Goal: Task Accomplishment & Management: Manage account settings

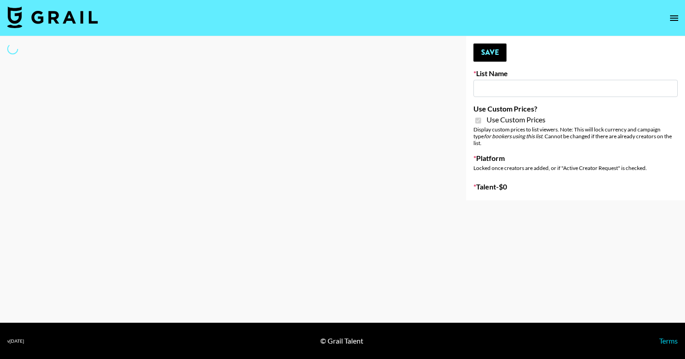
type input "Earth Cure (12th Aug)"
checkbox input "true"
select select "Brand"
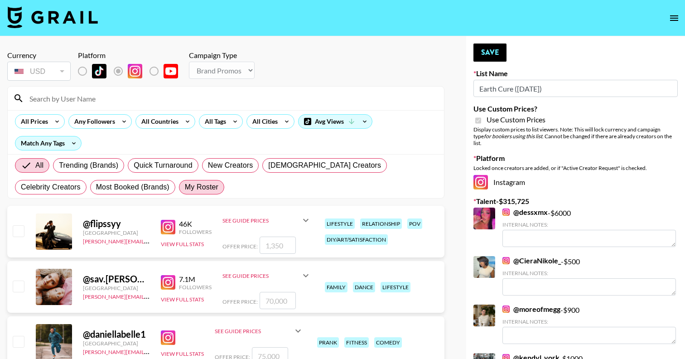
click at [185, 189] on span "My Roster" at bounding box center [202, 187] width 34 height 11
click at [185, 187] on input "My Roster" at bounding box center [185, 187] width 0 height 0
radio input "true"
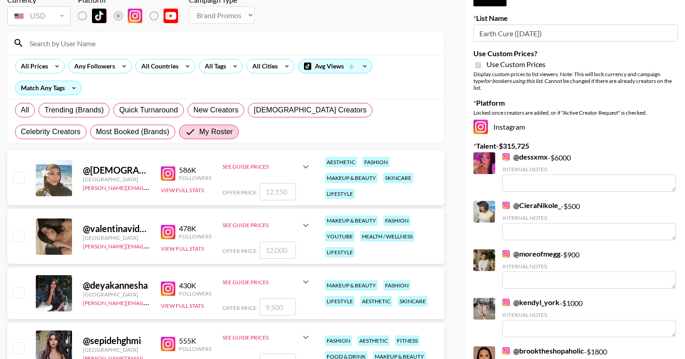
scroll to position [60, 0]
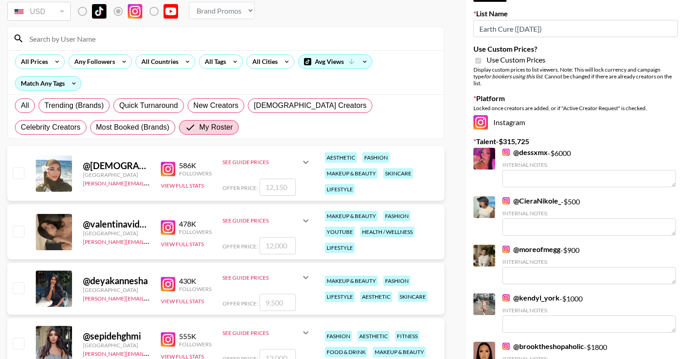
click at [18, 233] on input "checkbox" at bounding box center [18, 231] width 11 height 11
checkbox input "true"
type input "12000"
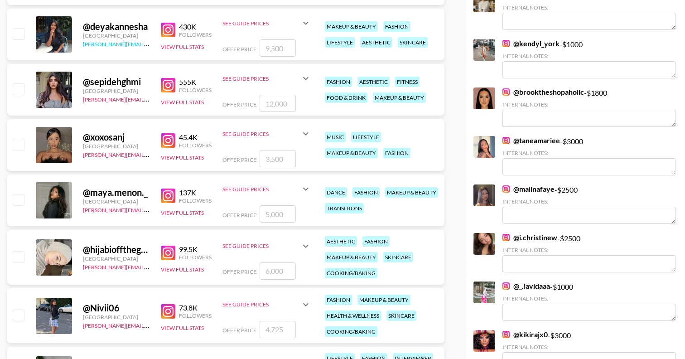
scroll to position [318, 0]
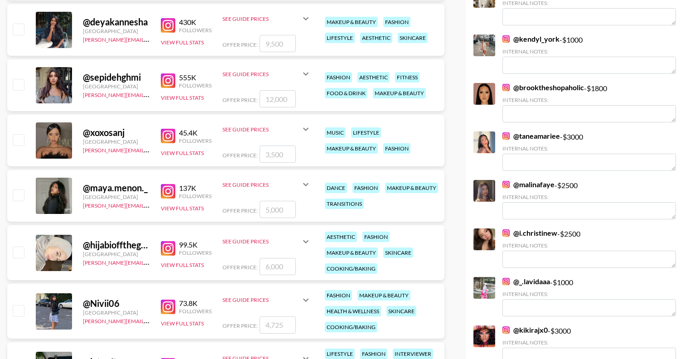
click at [14, 139] on input "checkbox" at bounding box center [18, 139] width 11 height 11
checkbox input "true"
type input "3500"
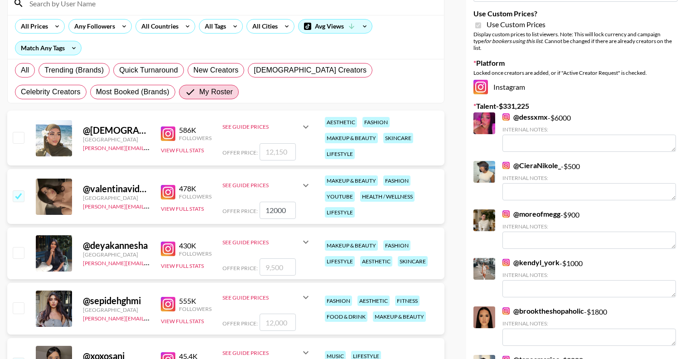
scroll to position [0, 0]
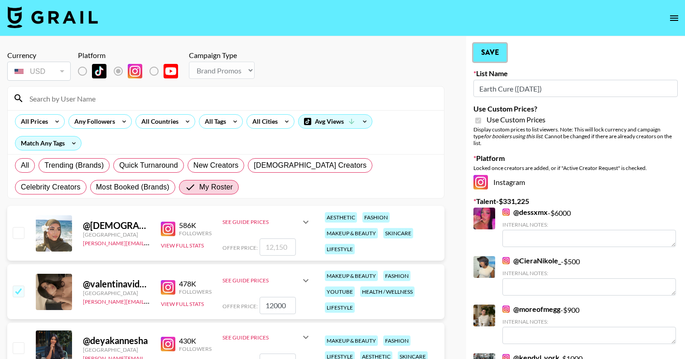
click at [492, 49] on button "Save" at bounding box center [489, 52] width 33 height 18
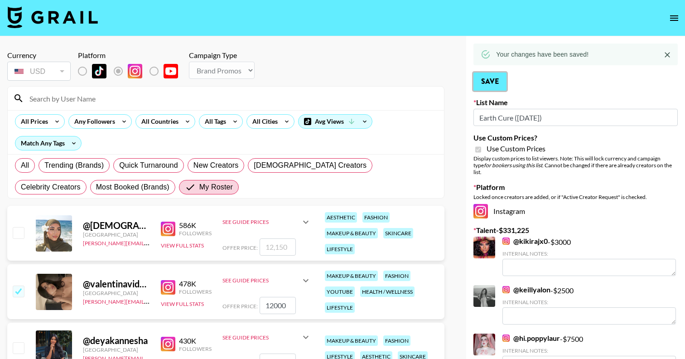
scroll to position [7, 0]
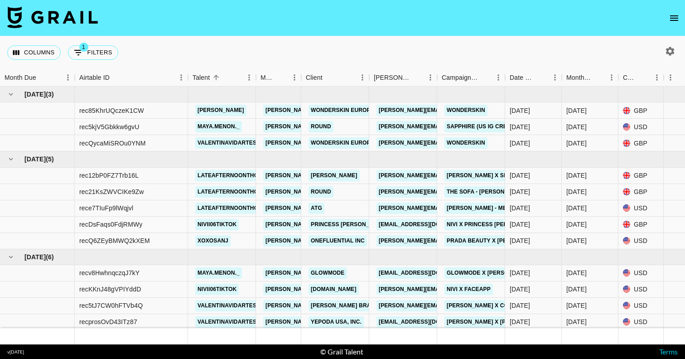
click at [675, 14] on icon "open drawer" at bounding box center [673, 18] width 11 height 11
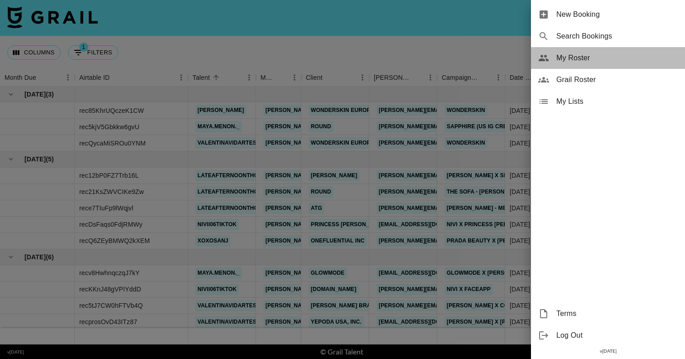
click at [595, 61] on span "My Roster" at bounding box center [616, 58] width 121 height 11
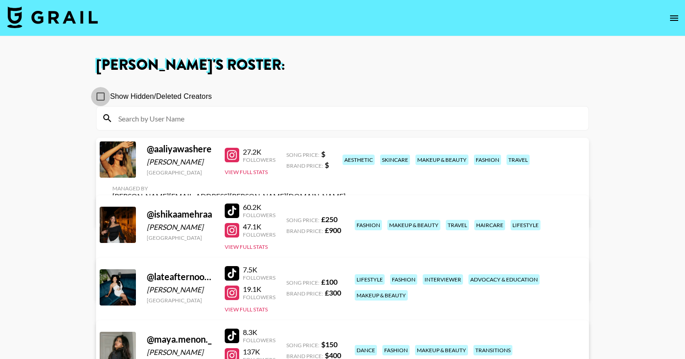
click at [104, 97] on input "Show Hidden/Deleted Creators" at bounding box center [100, 96] width 19 height 19
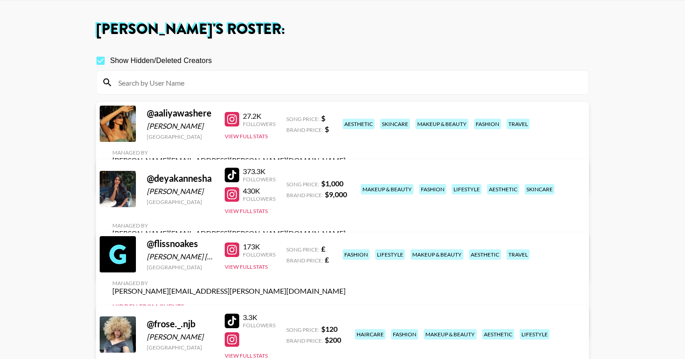
scroll to position [38, 0]
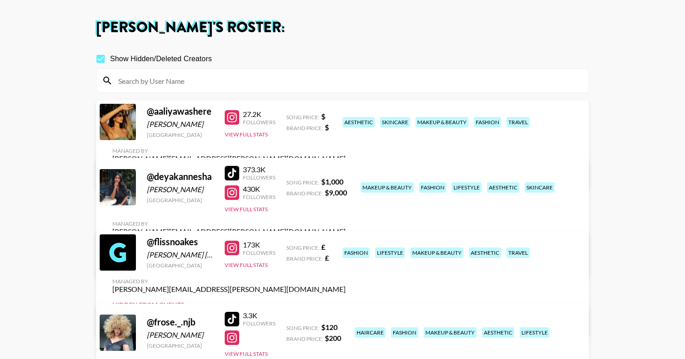
click at [346, 259] on link "View/Edit Details" at bounding box center [228, 263] width 233 height 9
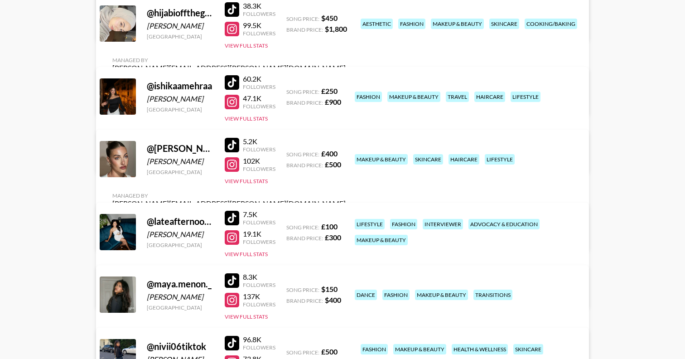
scroll to position [0, 0]
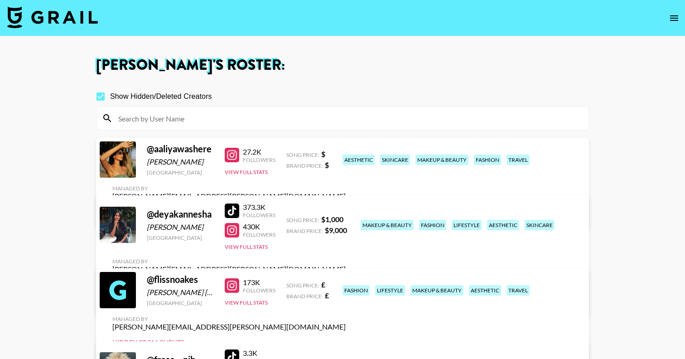
click at [103, 99] on input "Show Hidden/Deleted Creators" at bounding box center [100, 96] width 19 height 19
checkbox input "false"
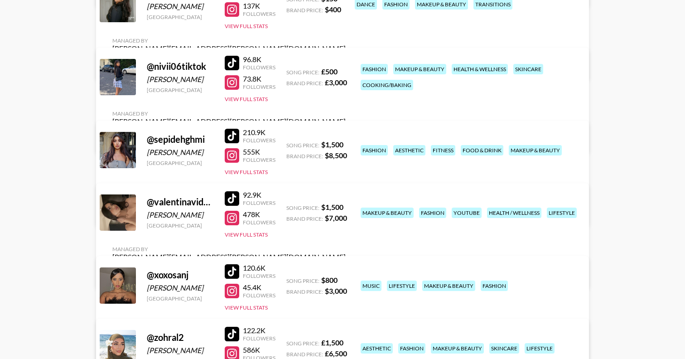
scroll to position [447, 0]
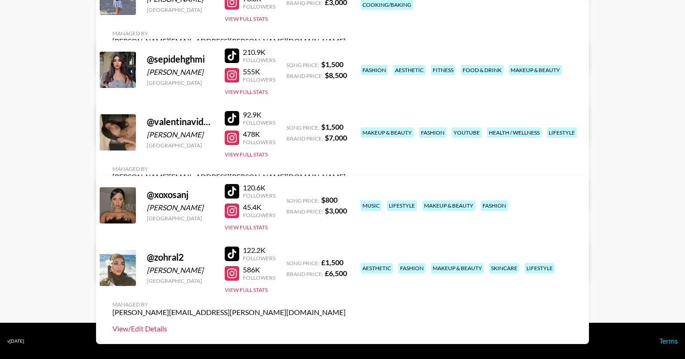
click at [346, 324] on link "View/Edit Details" at bounding box center [228, 328] width 233 height 9
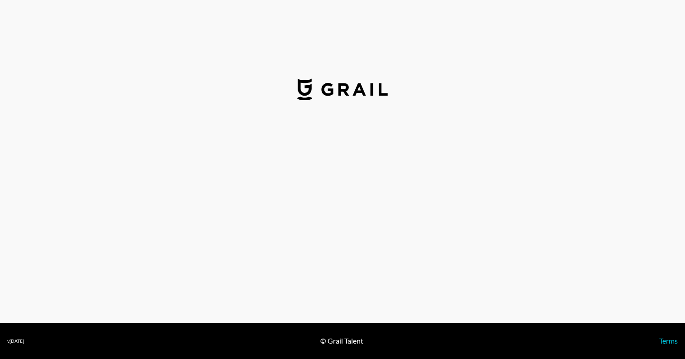
select select "USD"
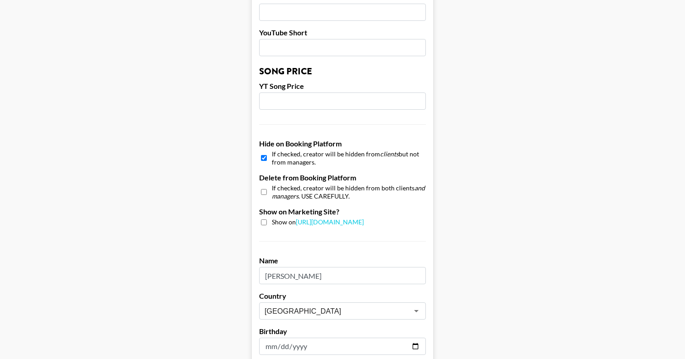
scroll to position [746, 0]
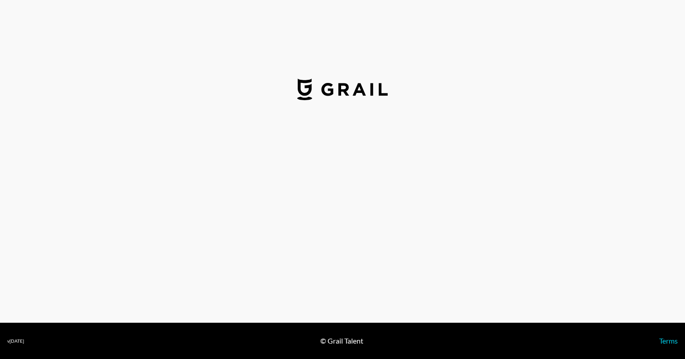
select select "GBP"
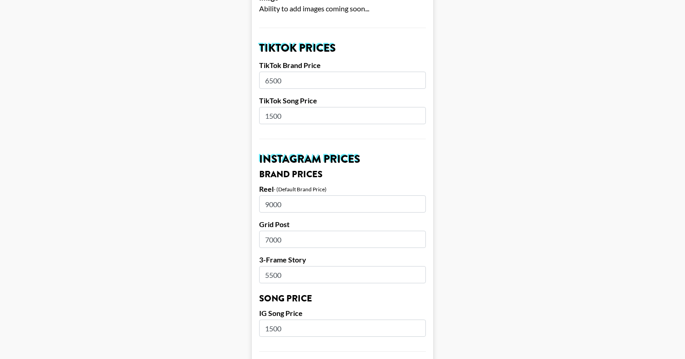
scroll to position [309, 0]
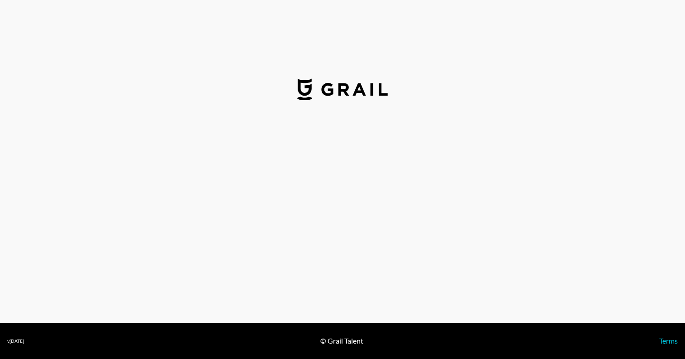
select select "GBP"
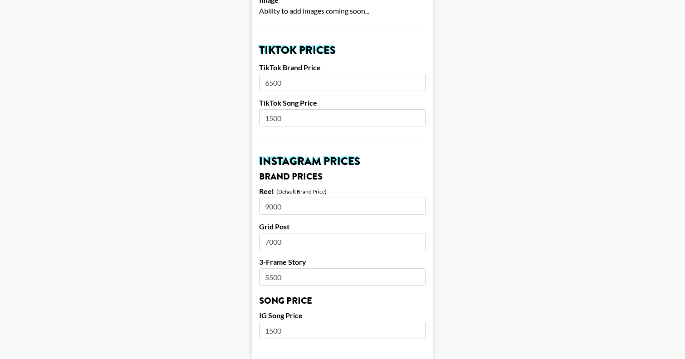
scroll to position [303, 0]
